Goal: Information Seeking & Learning: Understand process/instructions

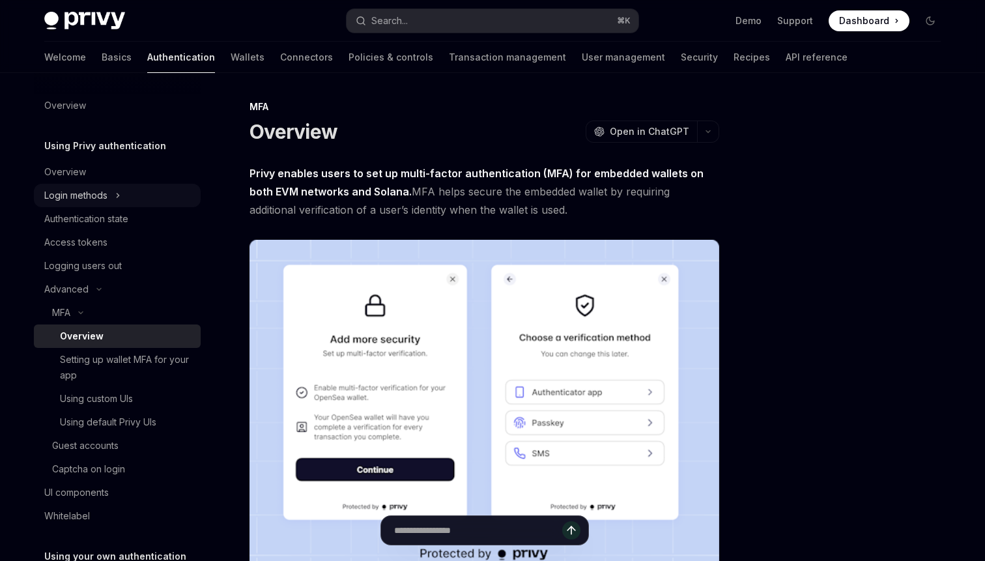
click at [96, 196] on div "Login methods" at bounding box center [75, 196] width 63 height 16
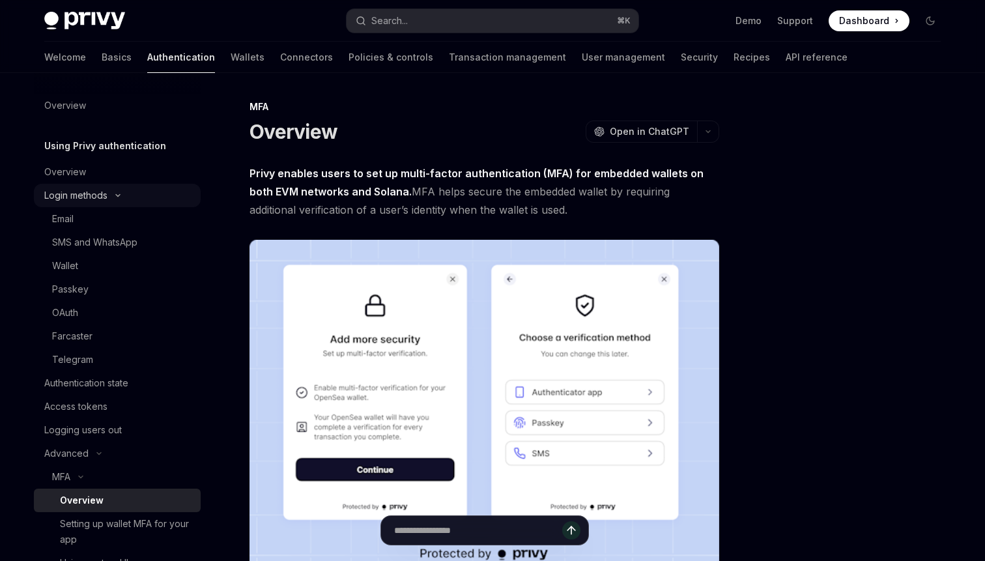
type textarea "*"
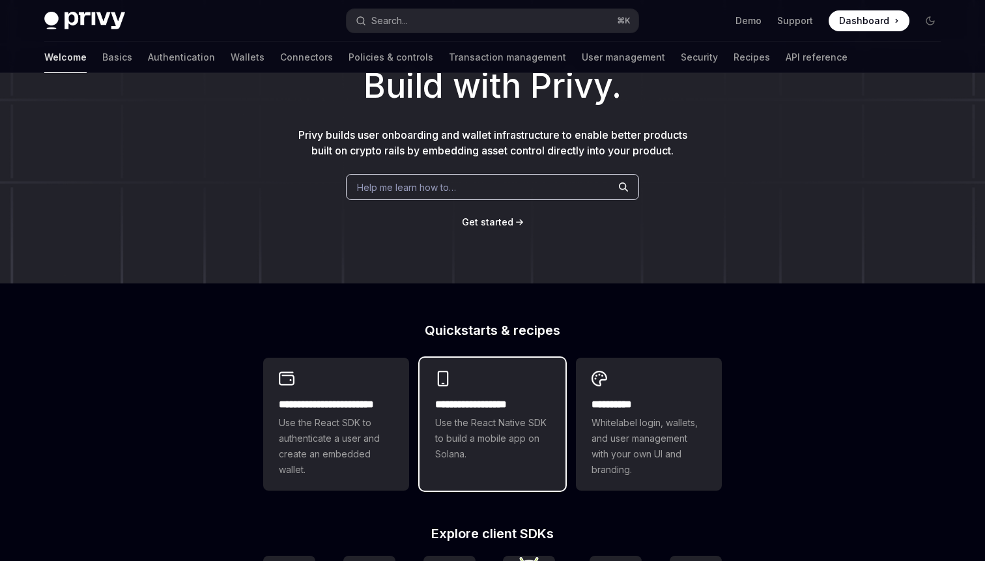
scroll to position [91, 0]
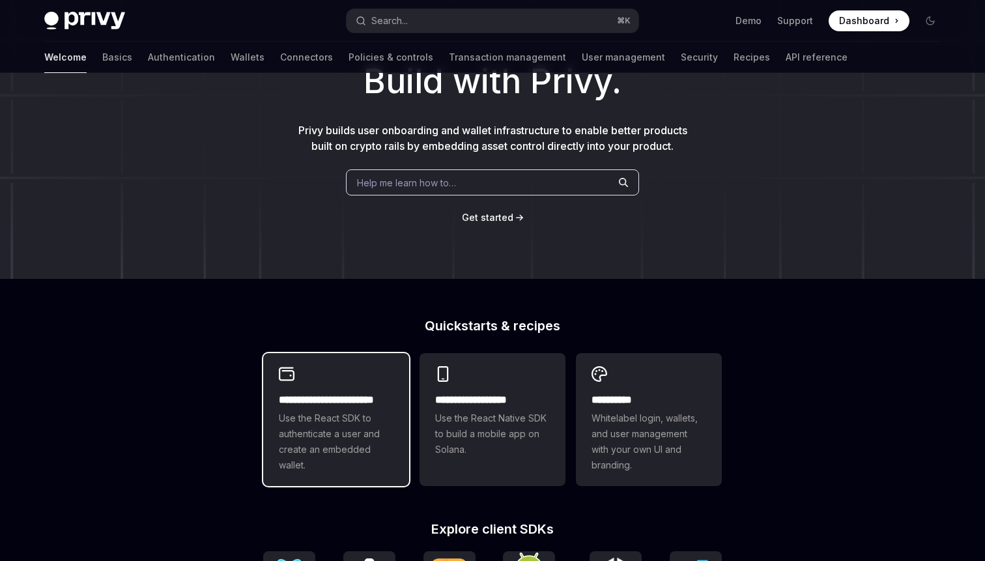
click at [363, 453] on span "Use the React SDK to authenticate a user and create an embedded wallet." at bounding box center [336, 441] width 115 height 63
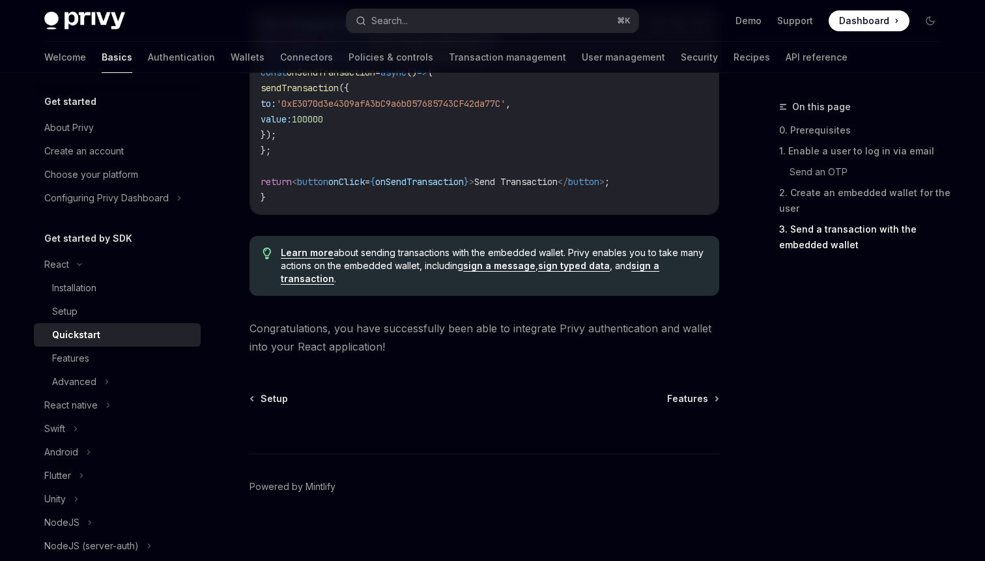
scroll to position [1345, 0]
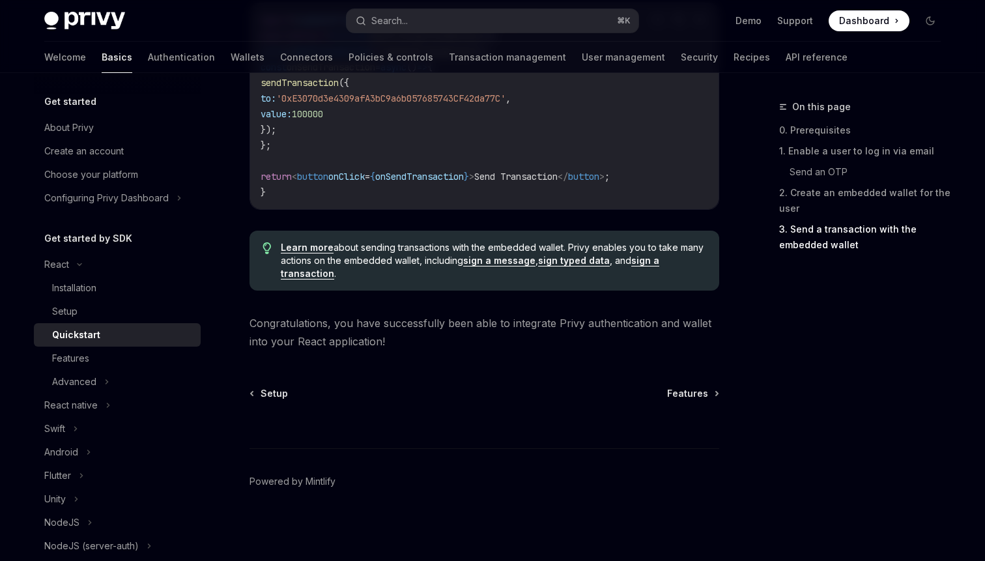
drag, startPoint x: 384, startPoint y: 348, endPoint x: 374, endPoint y: 363, distance: 18.4
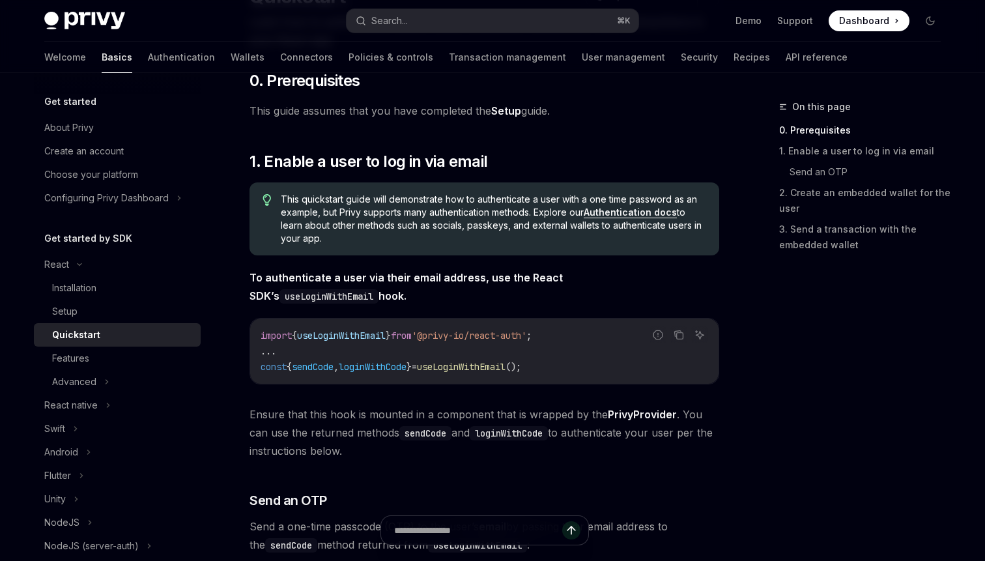
scroll to position [0, 0]
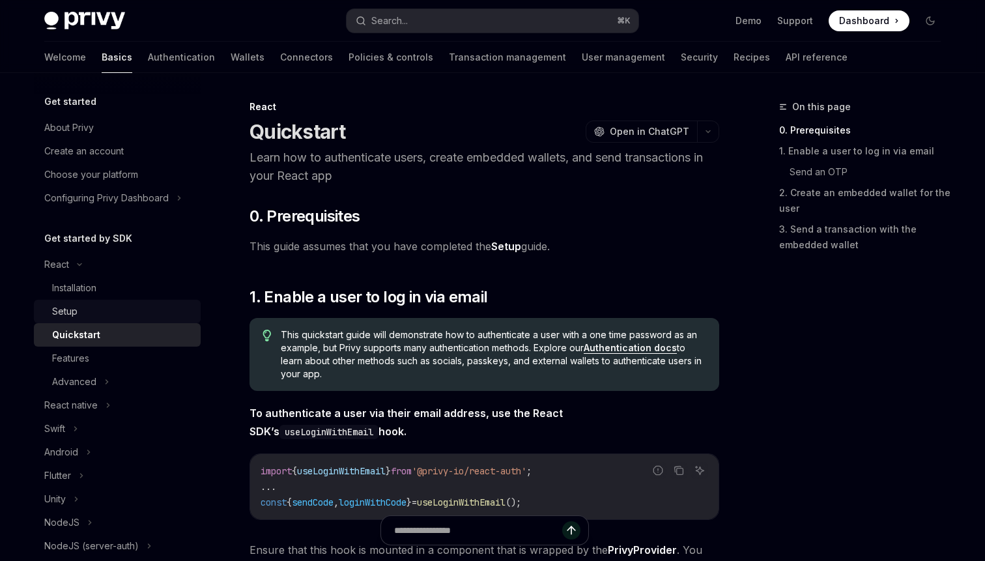
click at [114, 304] on div "Setup" at bounding box center [122, 311] width 141 height 16
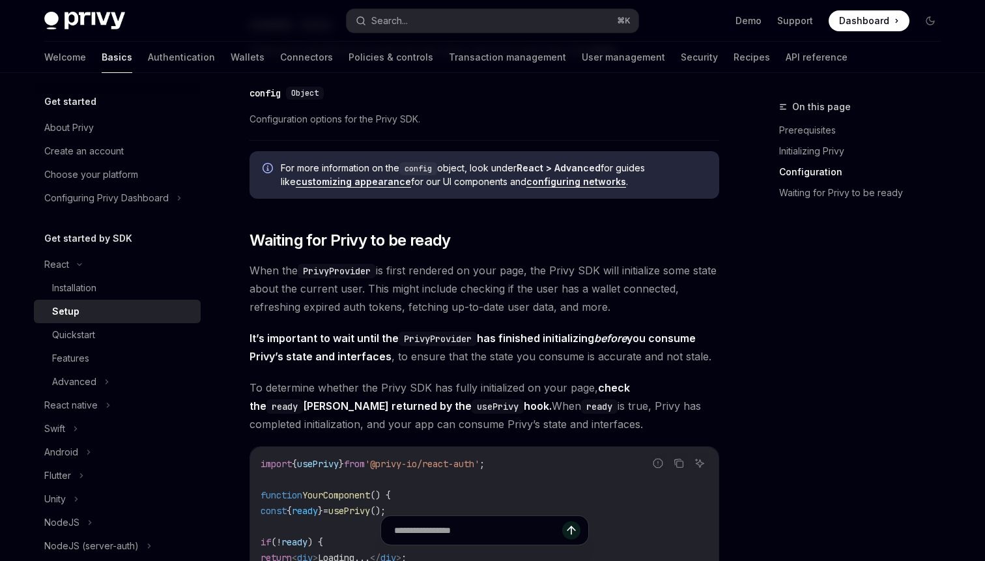
scroll to position [1088, 0]
click at [107, 288] on div "Installation" at bounding box center [122, 288] width 141 height 16
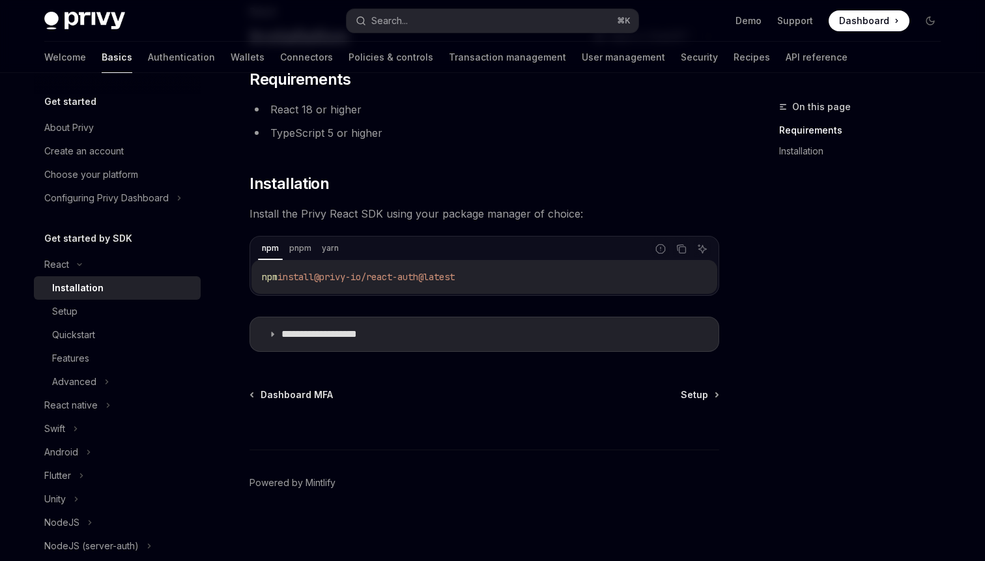
scroll to position [96, 0]
click at [292, 334] on p "**********" at bounding box center [334, 332] width 107 height 13
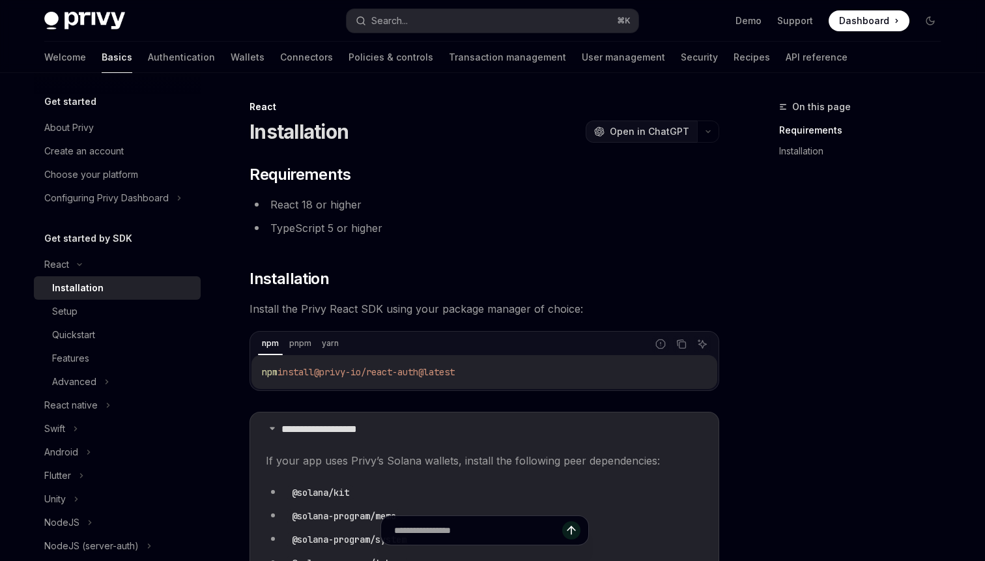
click at [643, 126] on span "Open in ChatGPT" at bounding box center [648, 131] width 79 height 13
click at [120, 310] on div "Setup" at bounding box center [122, 311] width 141 height 16
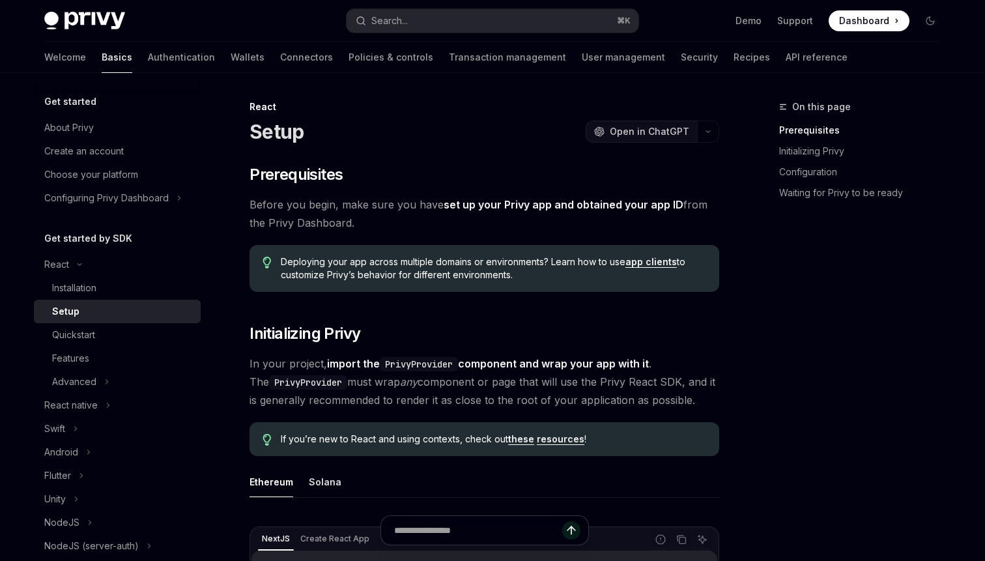
click at [666, 129] on span "Open in ChatGPT" at bounding box center [648, 131] width 79 height 13
click at [120, 340] on div "Quickstart" at bounding box center [122, 335] width 141 height 16
type textarea "*"
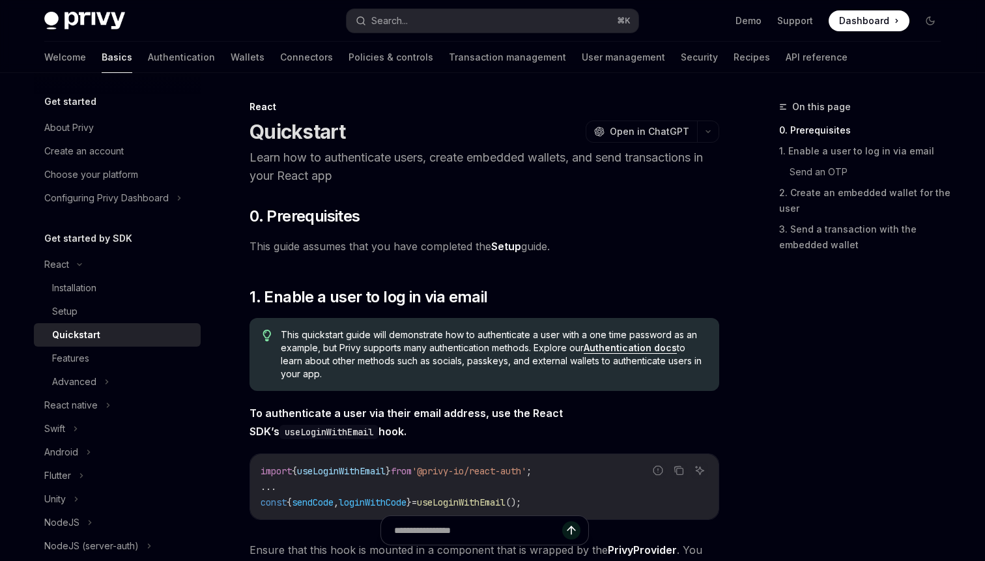
click at [646, 117] on div "React Quickstart OpenAI Open in ChatGPT" at bounding box center [483, 121] width 469 height 43
click at [645, 122] on button "OpenAI Open in ChatGPT" at bounding box center [640, 131] width 111 height 22
